Goal: Task Accomplishment & Management: Use online tool/utility

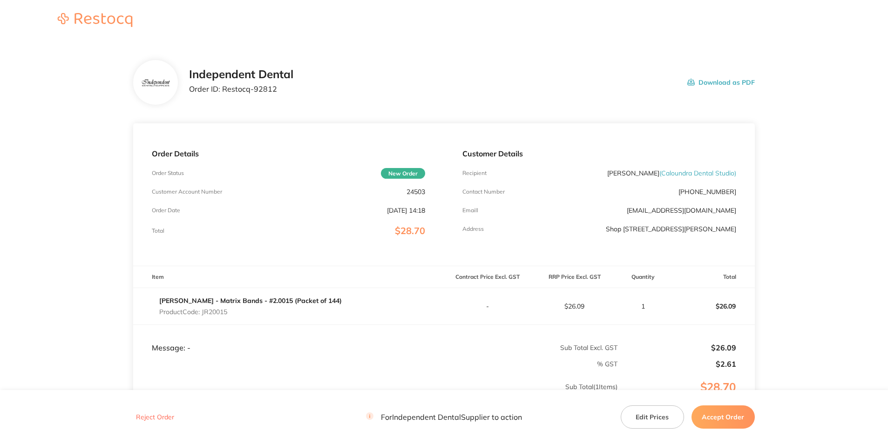
click at [721, 84] on button "Download as PDF" at bounding box center [721, 82] width 68 height 29
click at [717, 415] on button "Accept Order" at bounding box center [722, 417] width 63 height 23
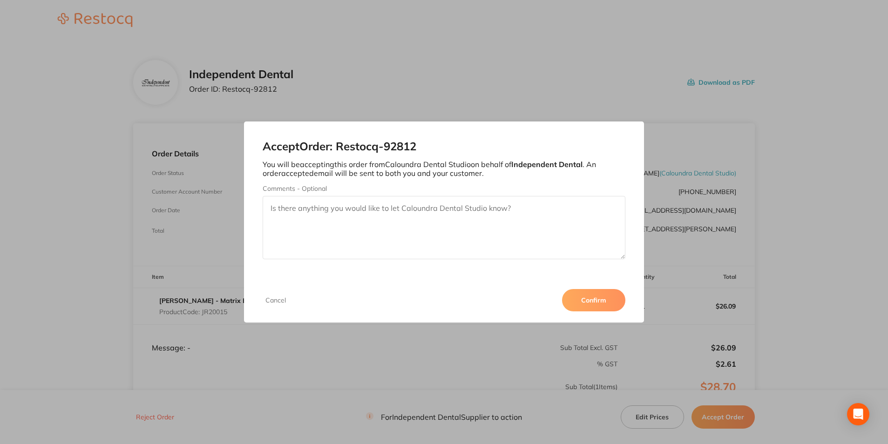
click at [595, 301] on button "Confirm" at bounding box center [593, 300] width 63 height 22
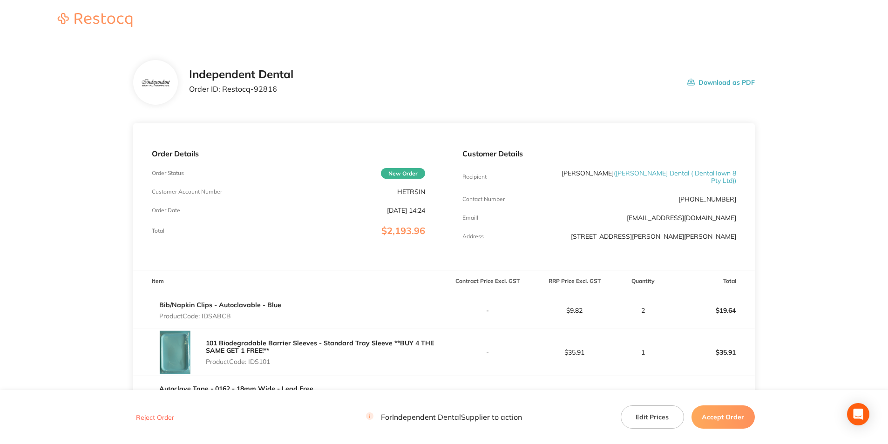
click at [715, 81] on button "Download as PDF" at bounding box center [721, 82] width 68 height 29
click at [727, 417] on button "Accept Order" at bounding box center [722, 417] width 63 height 23
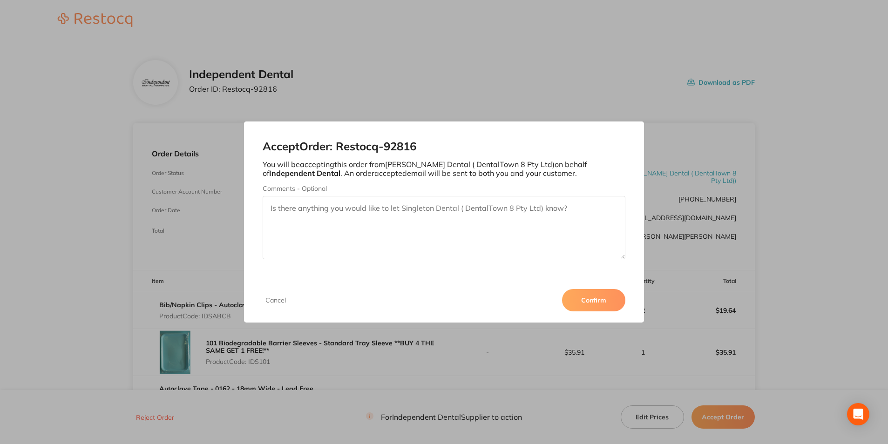
click at [592, 298] on button "Confirm" at bounding box center [593, 300] width 63 height 22
